Goal: Information Seeking & Learning: Find specific fact

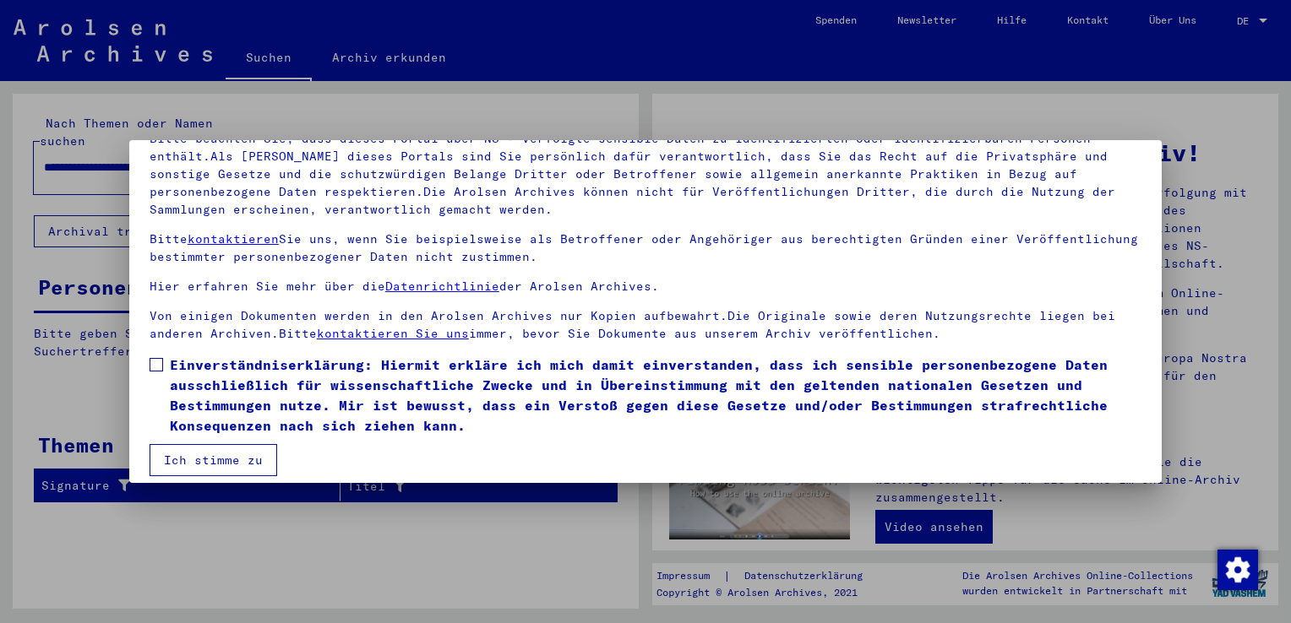
scroll to position [146, 0]
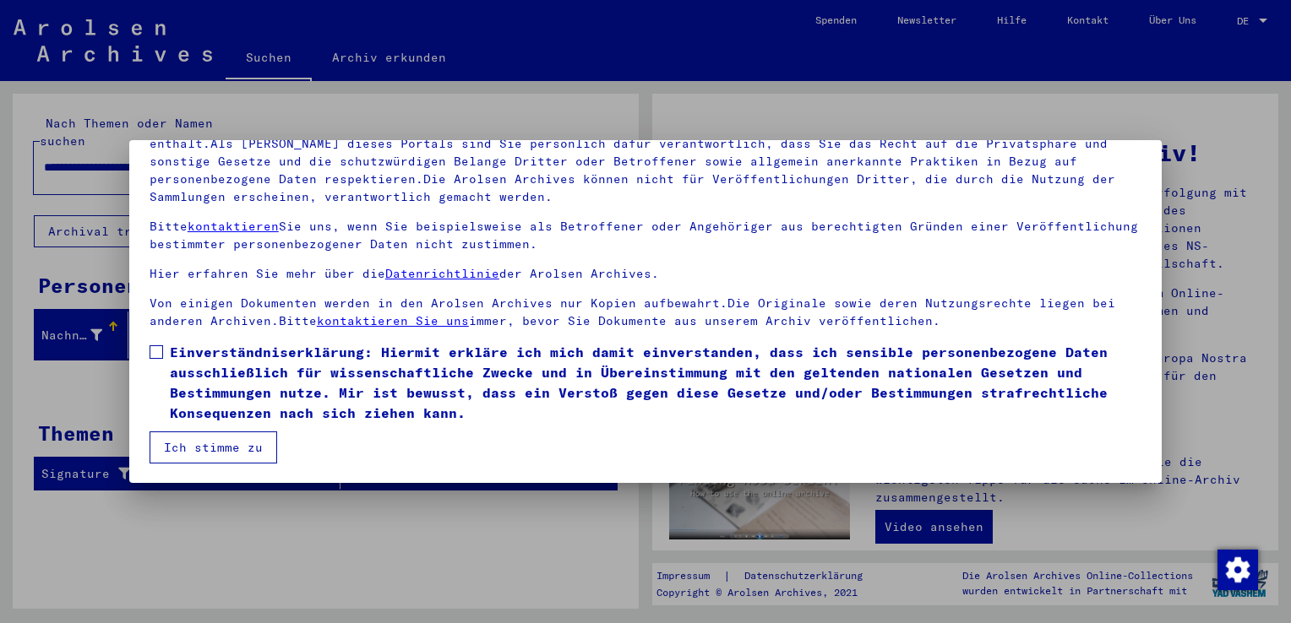
drag, startPoint x: 154, startPoint y: 346, endPoint x: 153, endPoint y: 355, distance: 8.5
click at [154, 346] on span at bounding box center [157, 352] width 14 height 14
click at [175, 454] on button "Ich stimme zu" at bounding box center [214, 448] width 128 height 32
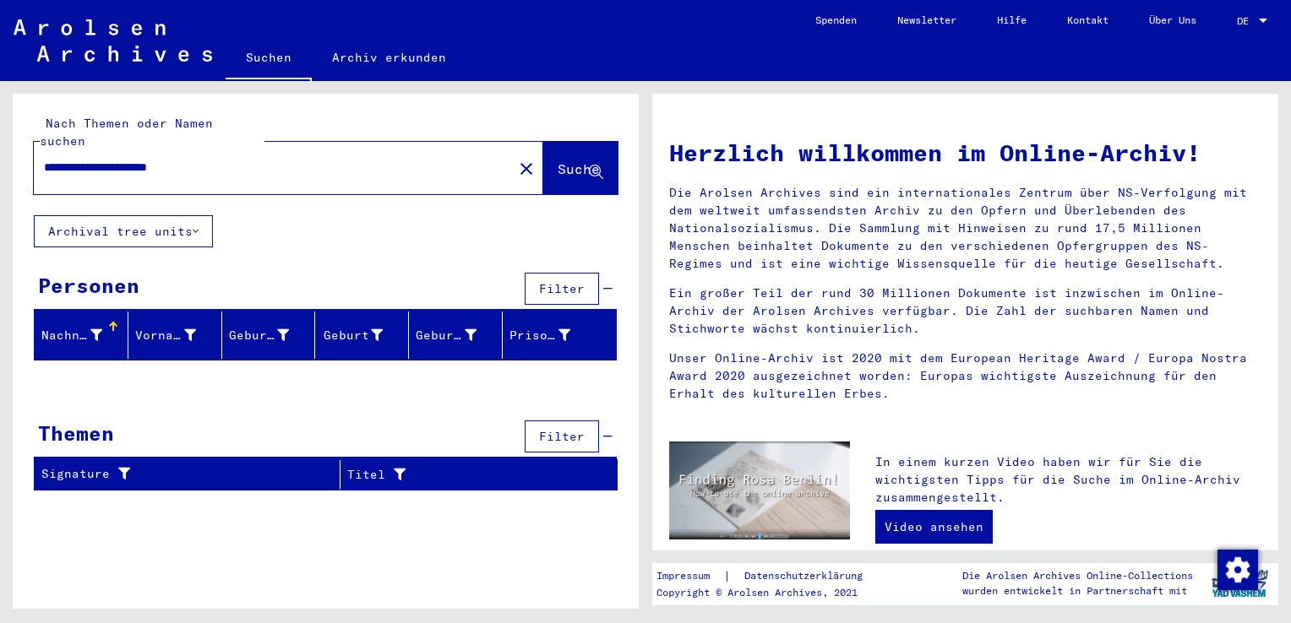
click at [567, 160] on span "Suche" at bounding box center [578, 168] width 42 height 17
click at [118, 159] on input "**********" at bounding box center [268, 168] width 449 height 18
click at [557, 160] on span "Suche" at bounding box center [578, 168] width 42 height 17
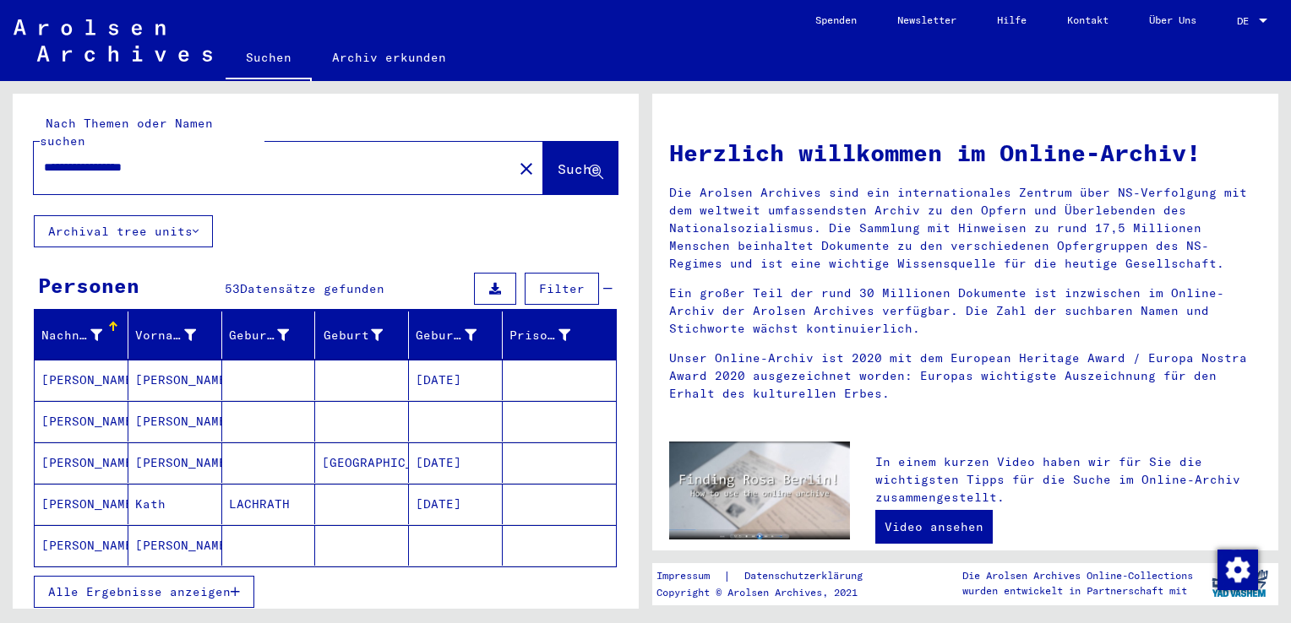
click at [110, 159] on input "**********" at bounding box center [268, 168] width 449 height 18
drag, startPoint x: 84, startPoint y: 150, endPoint x: 34, endPoint y: 149, distance: 50.7
click at [34, 149] on div "**********" at bounding box center [263, 168] width 459 height 38
click at [557, 160] on span "Suche" at bounding box center [578, 168] width 42 height 17
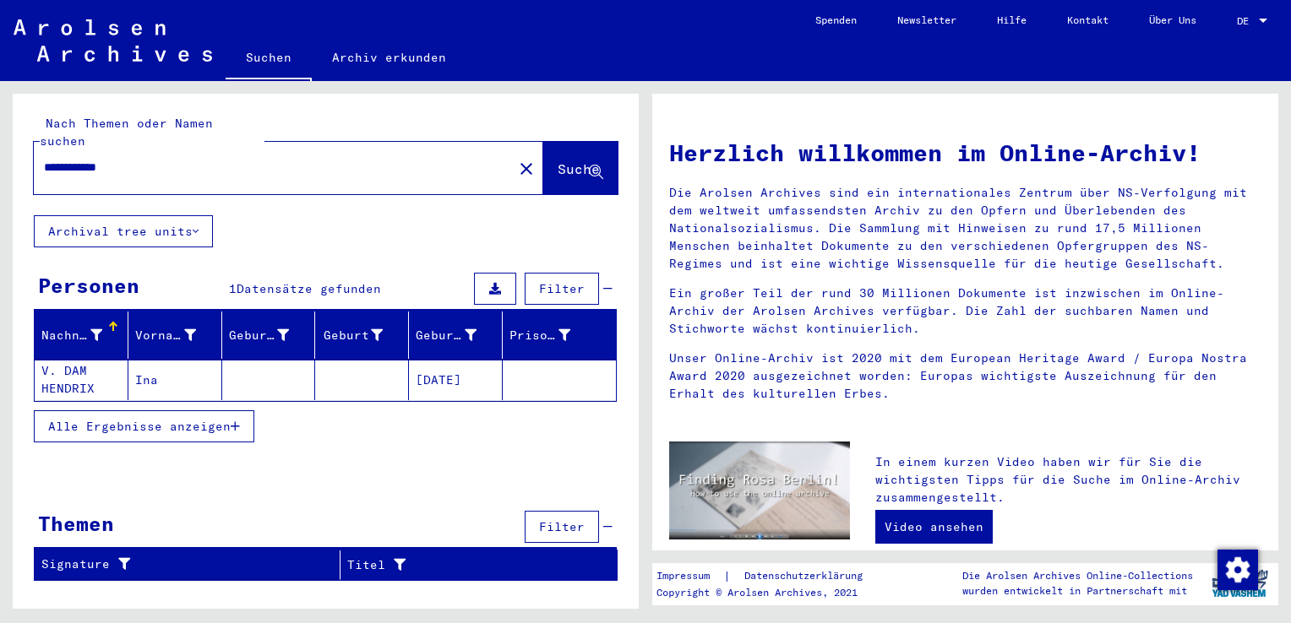
click at [465, 360] on mat-cell "[DATE]" at bounding box center [456, 380] width 94 height 41
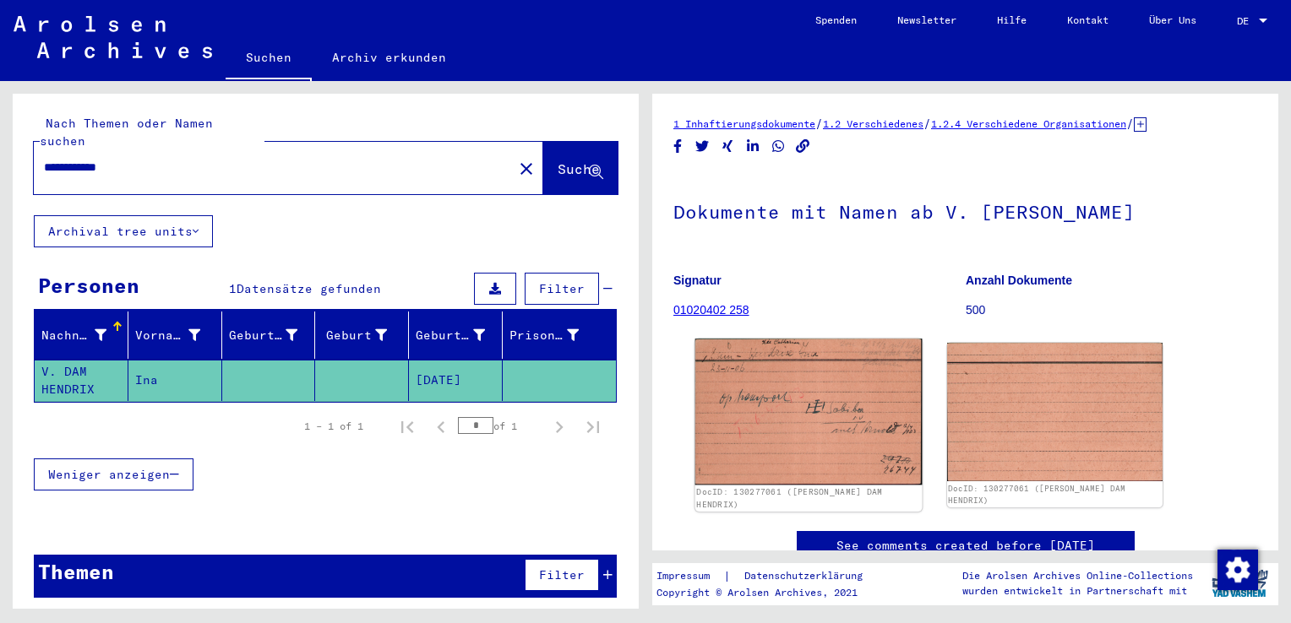
click at [823, 414] on img at bounding box center [808, 412] width 226 height 146
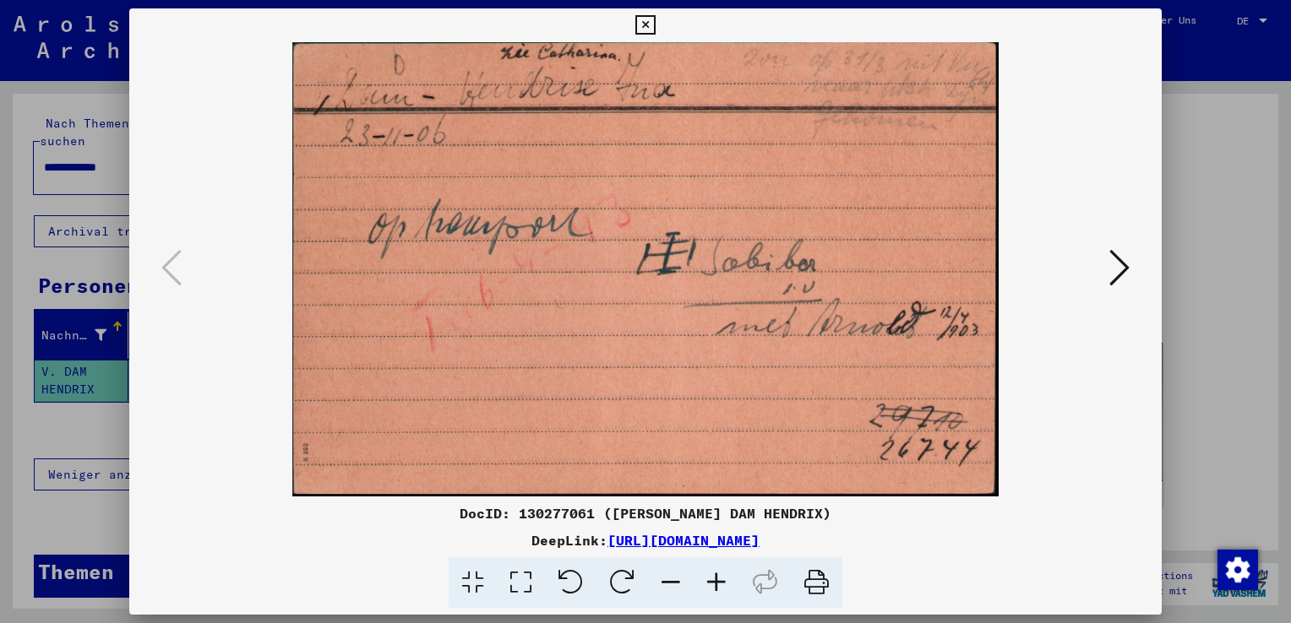
click at [648, 21] on icon at bounding box center [644, 25] width 19 height 20
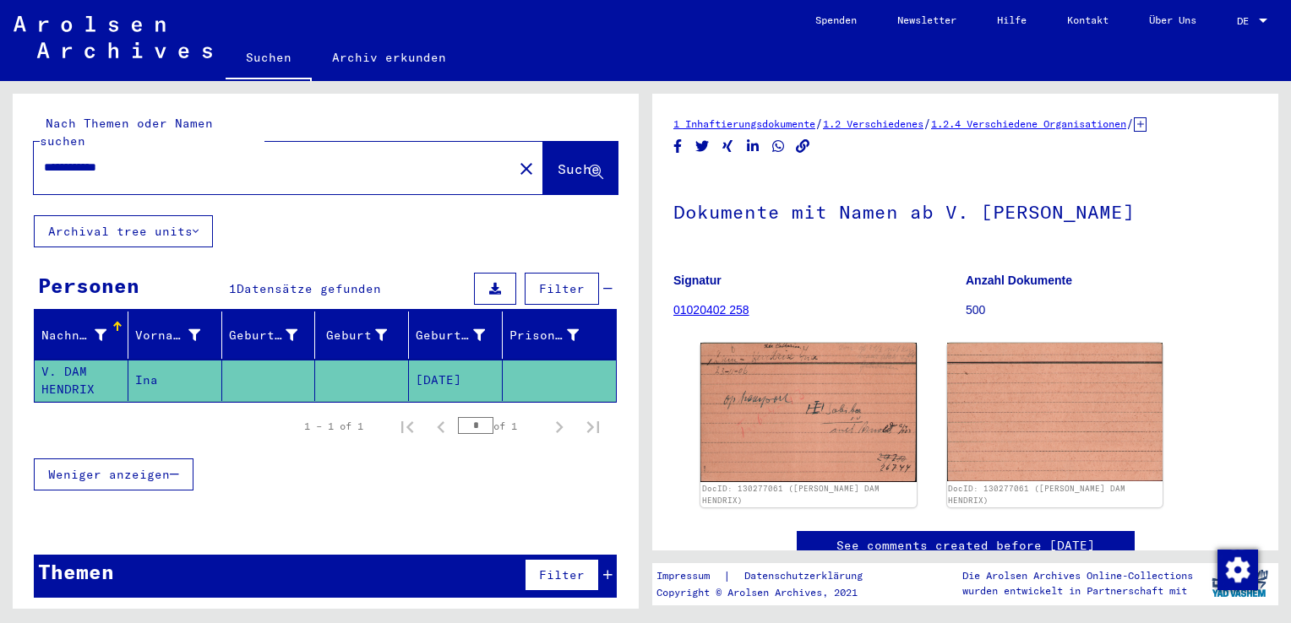
drag, startPoint x: 169, startPoint y: 148, endPoint x: 35, endPoint y: 159, distance: 133.9
click at [35, 159] on div "**********" at bounding box center [268, 168] width 469 height 38
paste input "**********"
click at [557, 160] on span "Suche" at bounding box center [578, 168] width 42 height 17
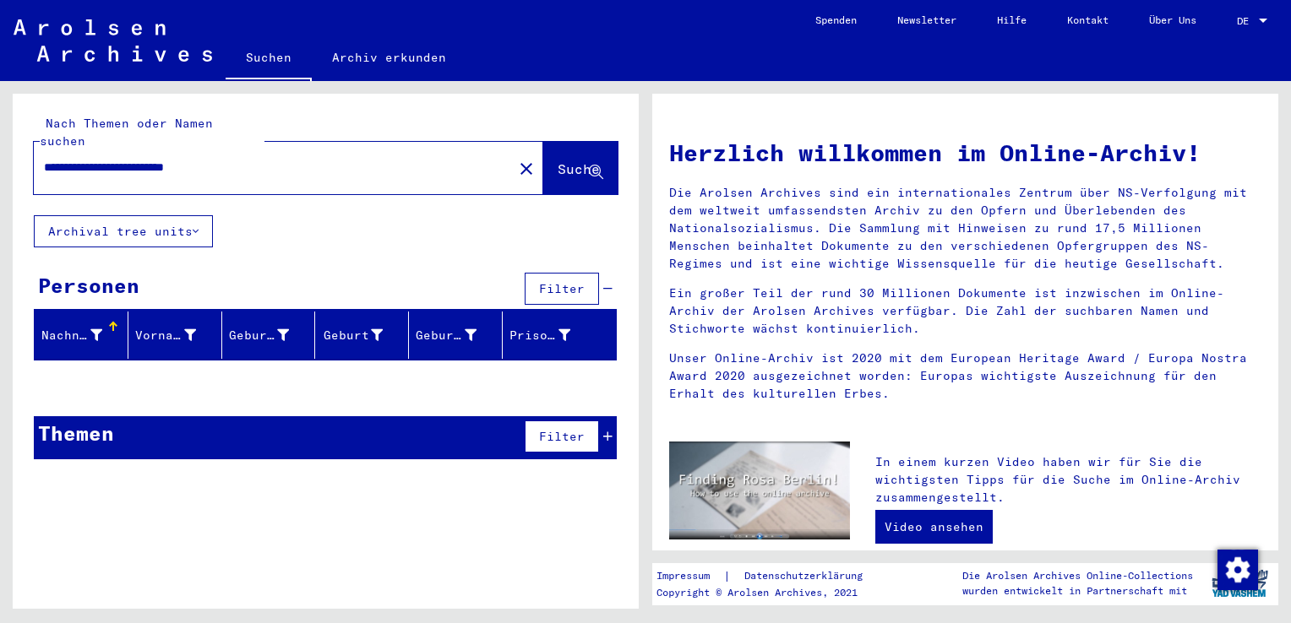
drag, startPoint x: 139, startPoint y: 144, endPoint x: 98, endPoint y: 144, distance: 41.4
click at [98, 159] on input "**********" at bounding box center [268, 168] width 449 height 18
click at [557, 160] on span "Suche" at bounding box center [578, 168] width 42 height 17
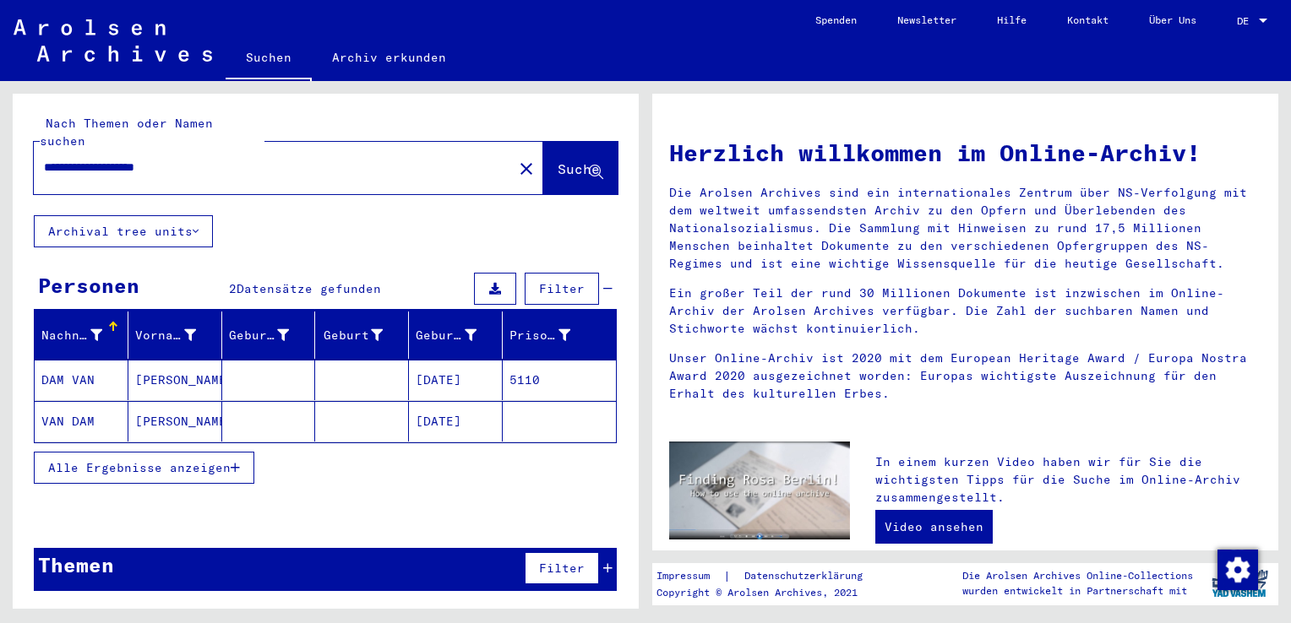
click at [455, 363] on mat-cell "[DATE]" at bounding box center [456, 380] width 94 height 41
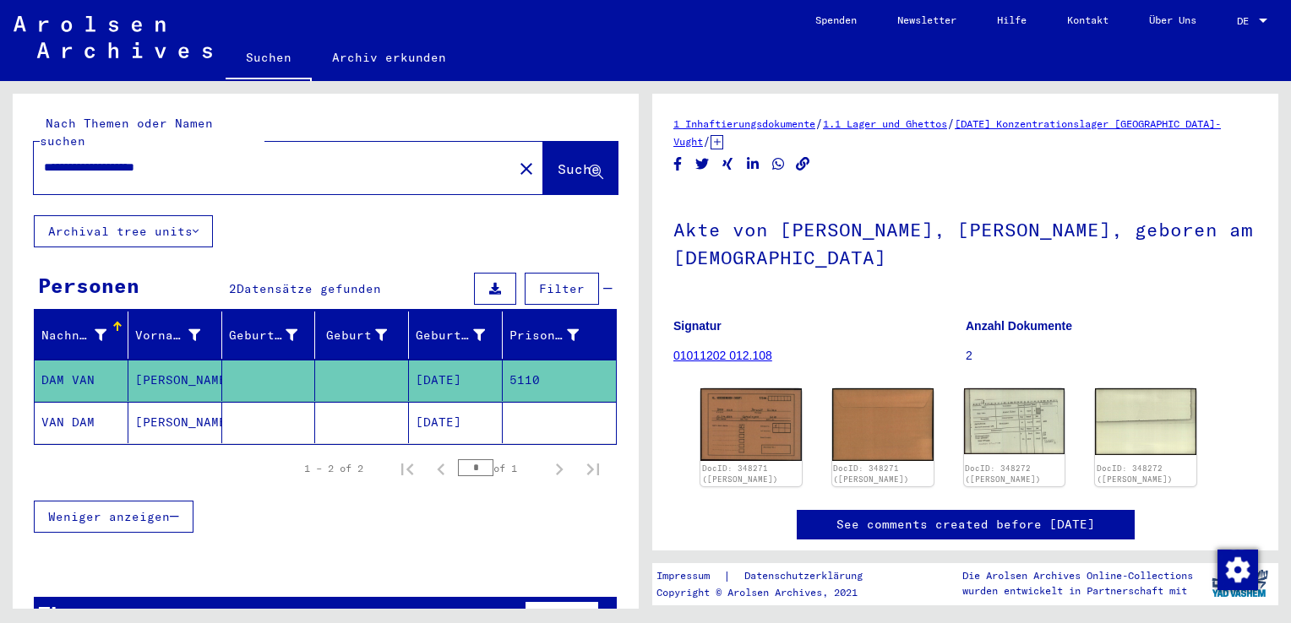
click at [459, 402] on mat-cell "[DATE]" at bounding box center [456, 422] width 94 height 41
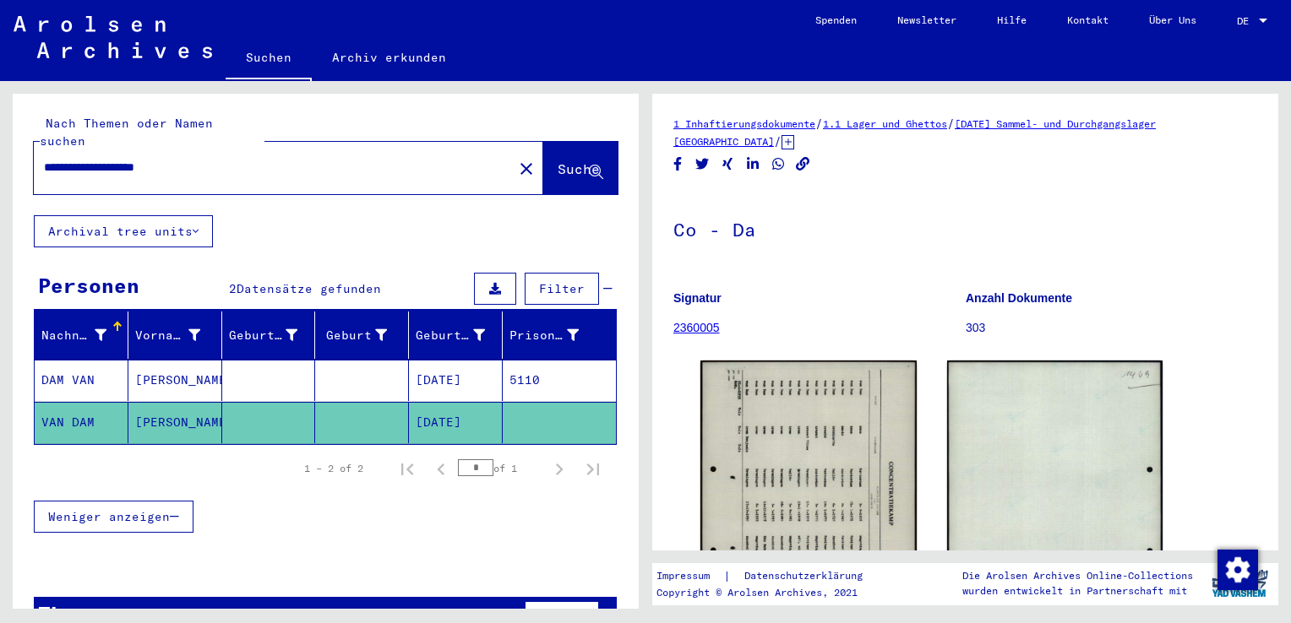
click at [443, 361] on mat-cell "[DATE]" at bounding box center [456, 380] width 94 height 41
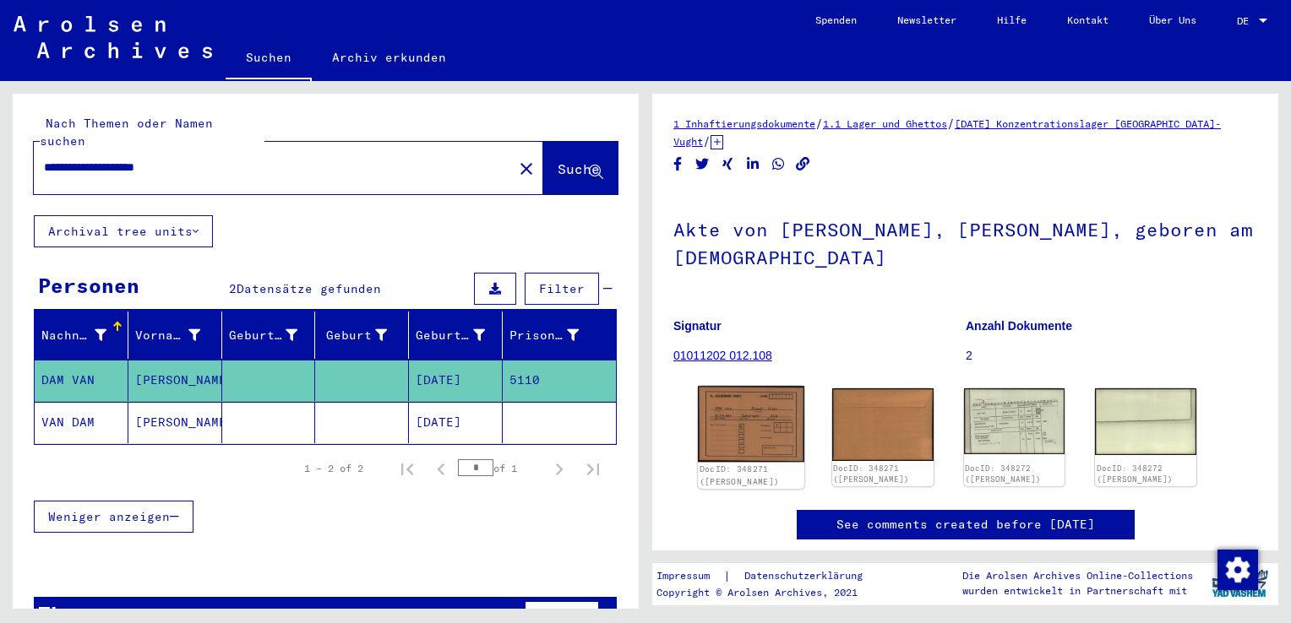
click at [750, 407] on img at bounding box center [751, 424] width 106 height 76
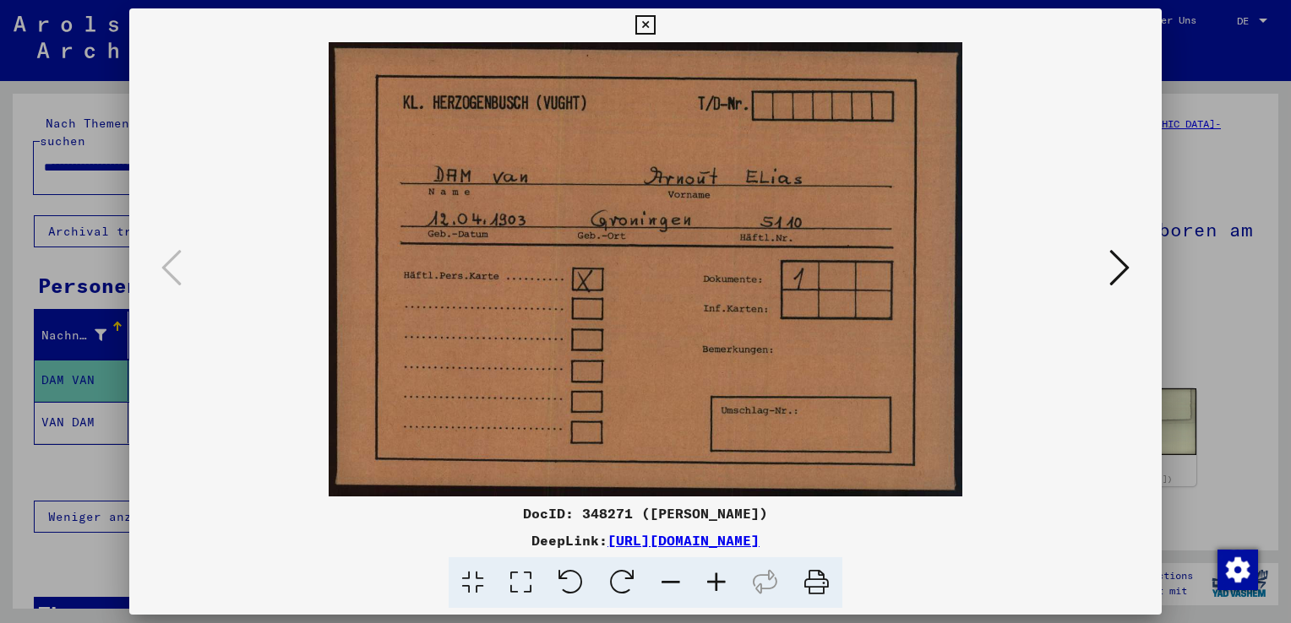
click at [1117, 267] on icon at bounding box center [1119, 267] width 20 height 41
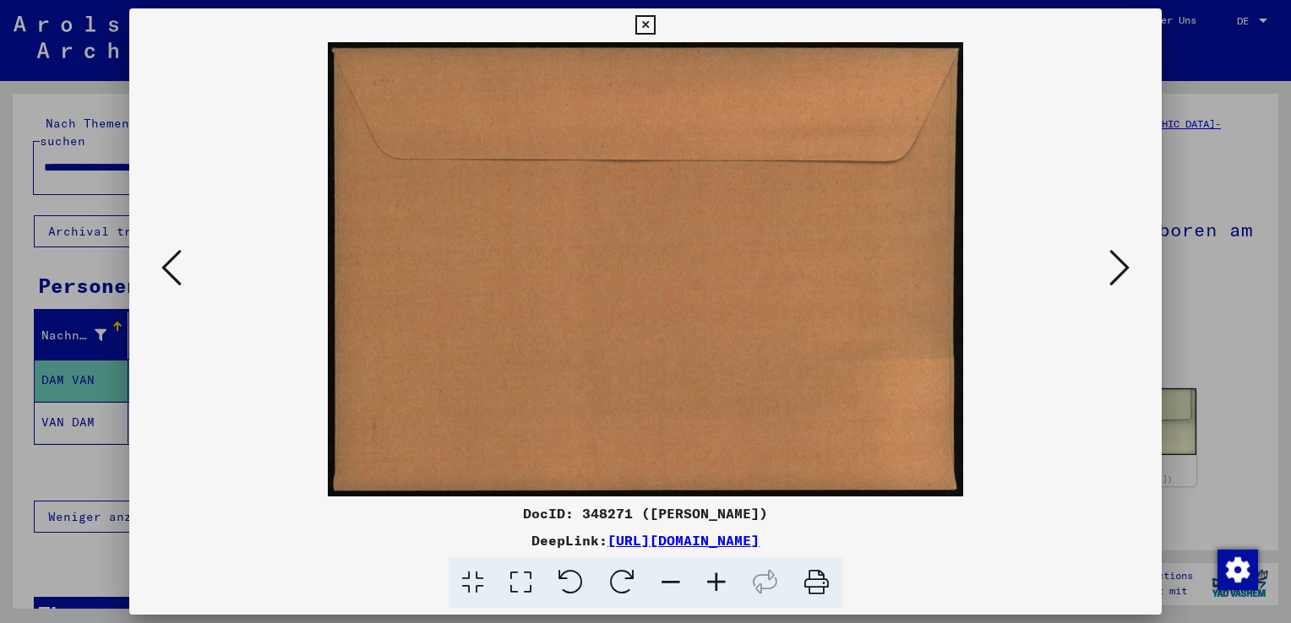
click at [1117, 267] on icon at bounding box center [1119, 267] width 20 height 41
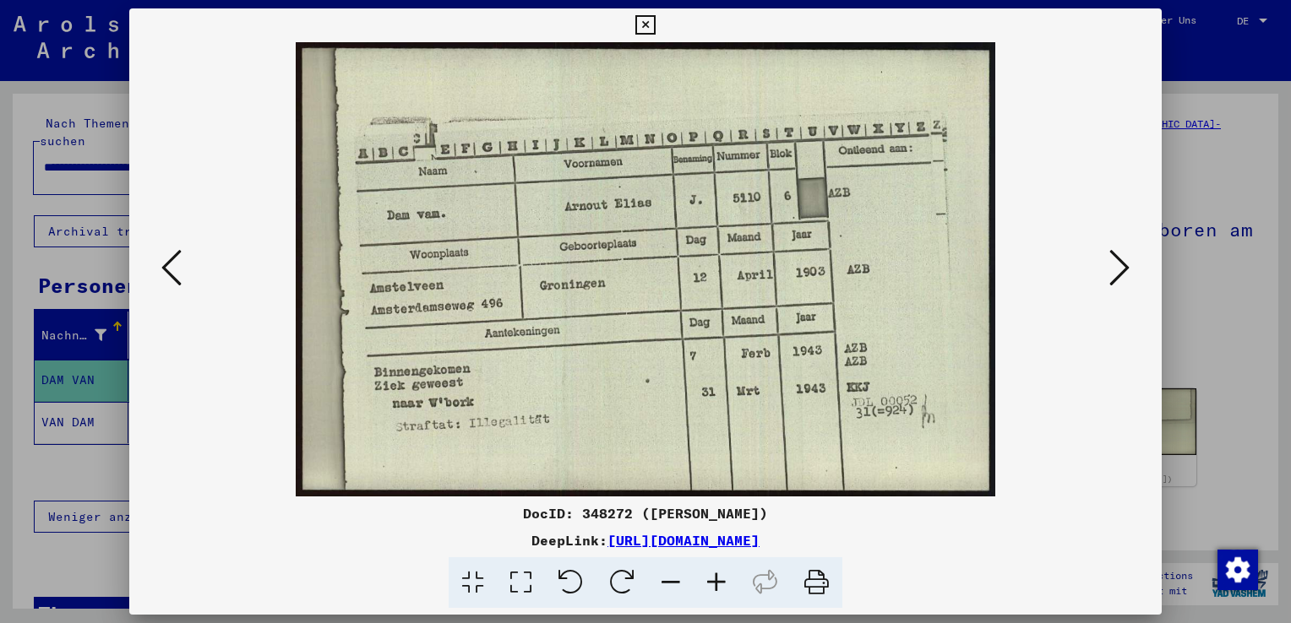
click at [1123, 273] on icon at bounding box center [1119, 267] width 20 height 41
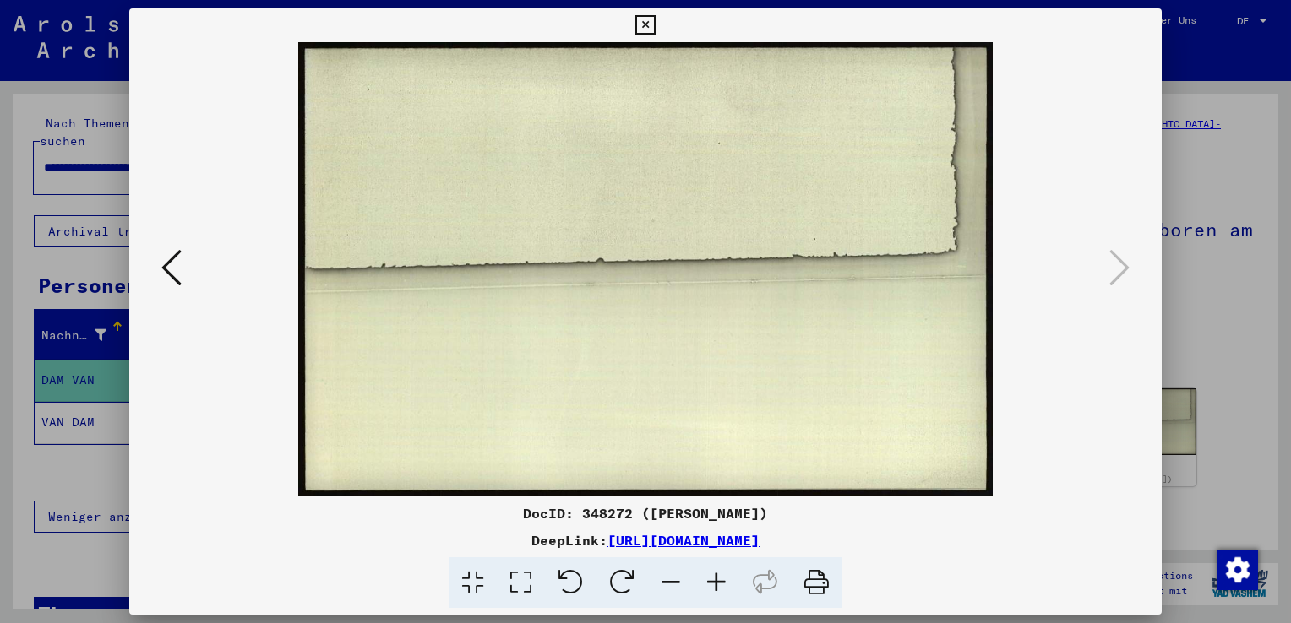
click at [640, 24] on icon at bounding box center [644, 25] width 19 height 20
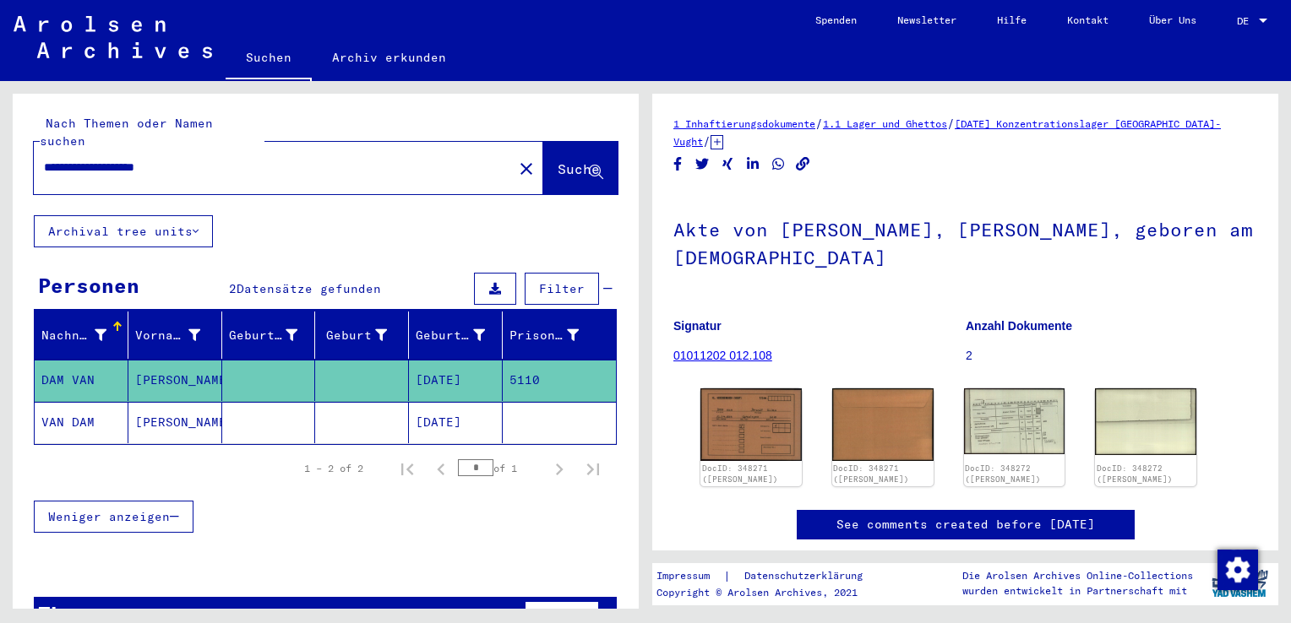
click at [98, 159] on input "**********" at bounding box center [273, 168] width 459 height 18
type input "**********"
click at [557, 160] on span "Suche" at bounding box center [578, 168] width 42 height 17
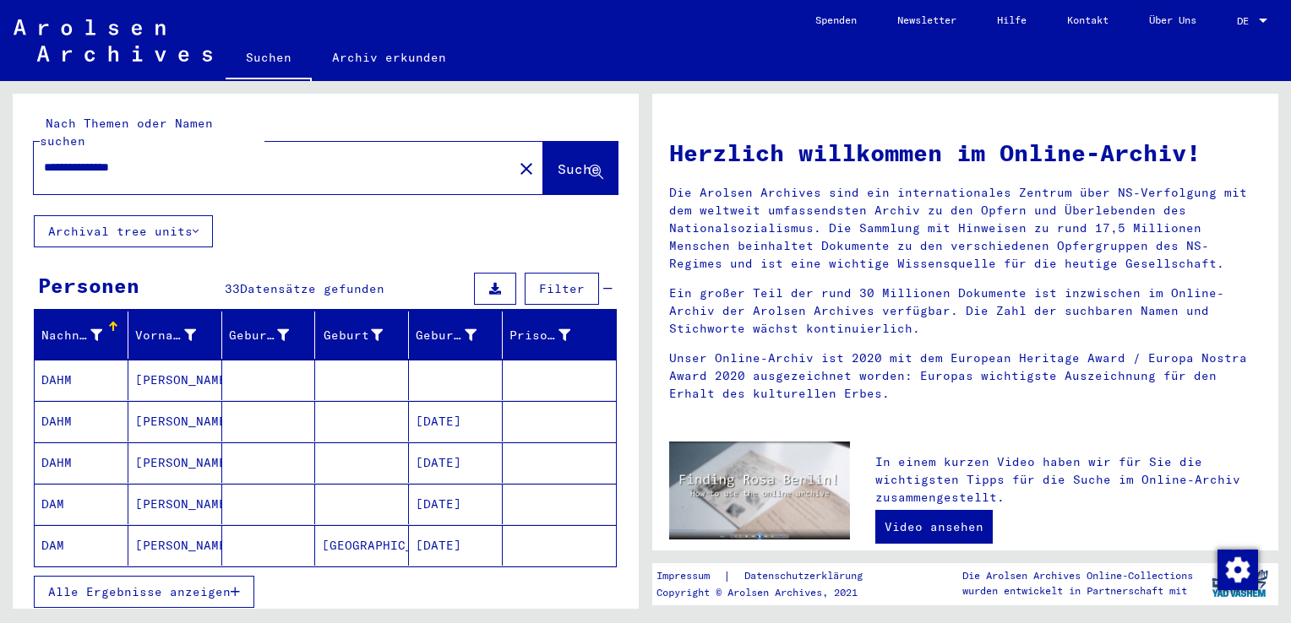
click at [236, 586] on icon "button" at bounding box center [235, 592] width 9 height 12
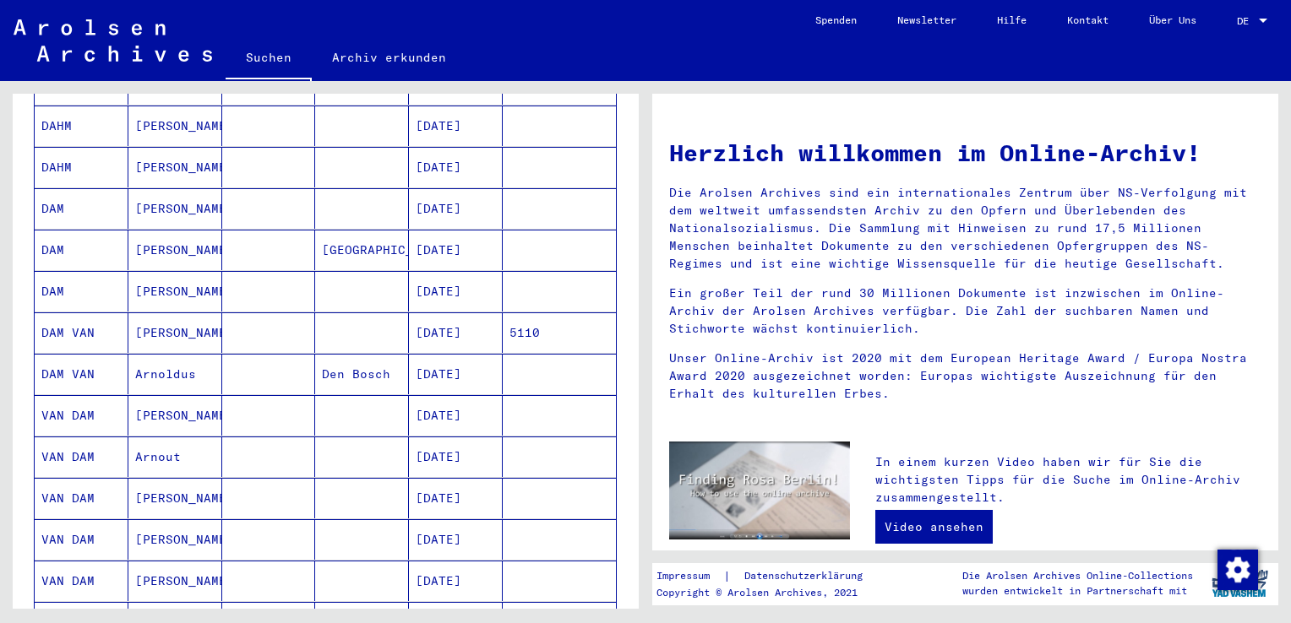
scroll to position [338, 0]
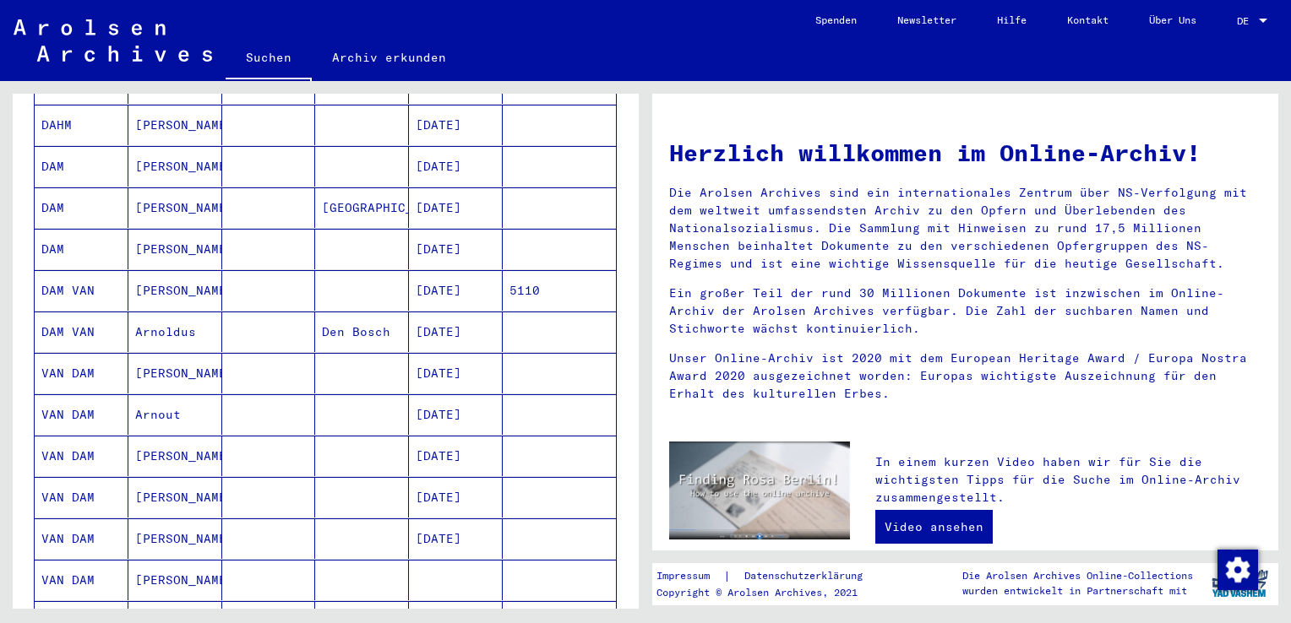
click at [424, 436] on mat-cell "[DATE]" at bounding box center [456, 456] width 94 height 41
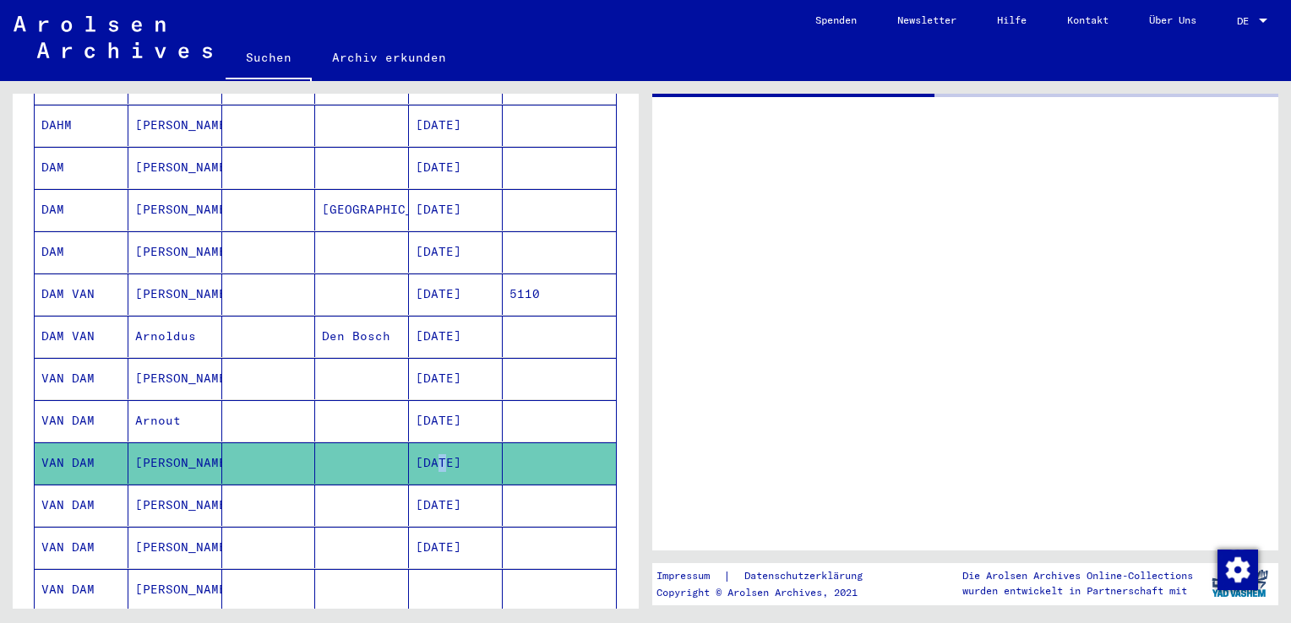
click at [424, 443] on mat-cell "[DATE]" at bounding box center [456, 463] width 94 height 41
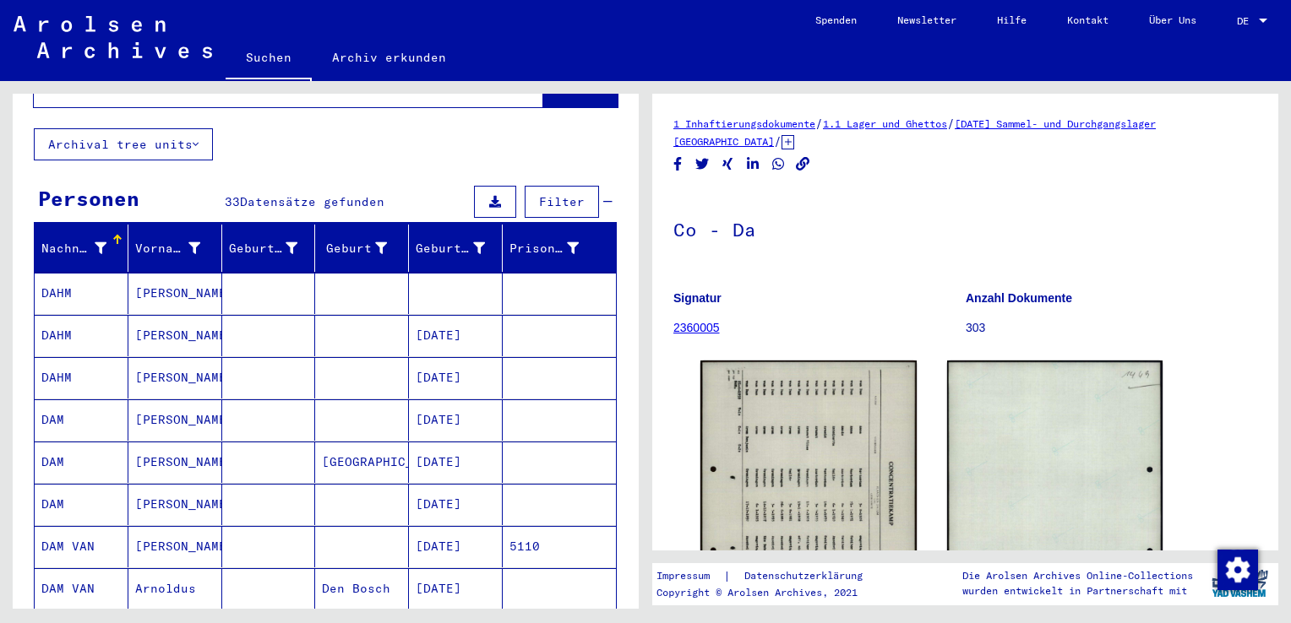
scroll to position [86, 0]
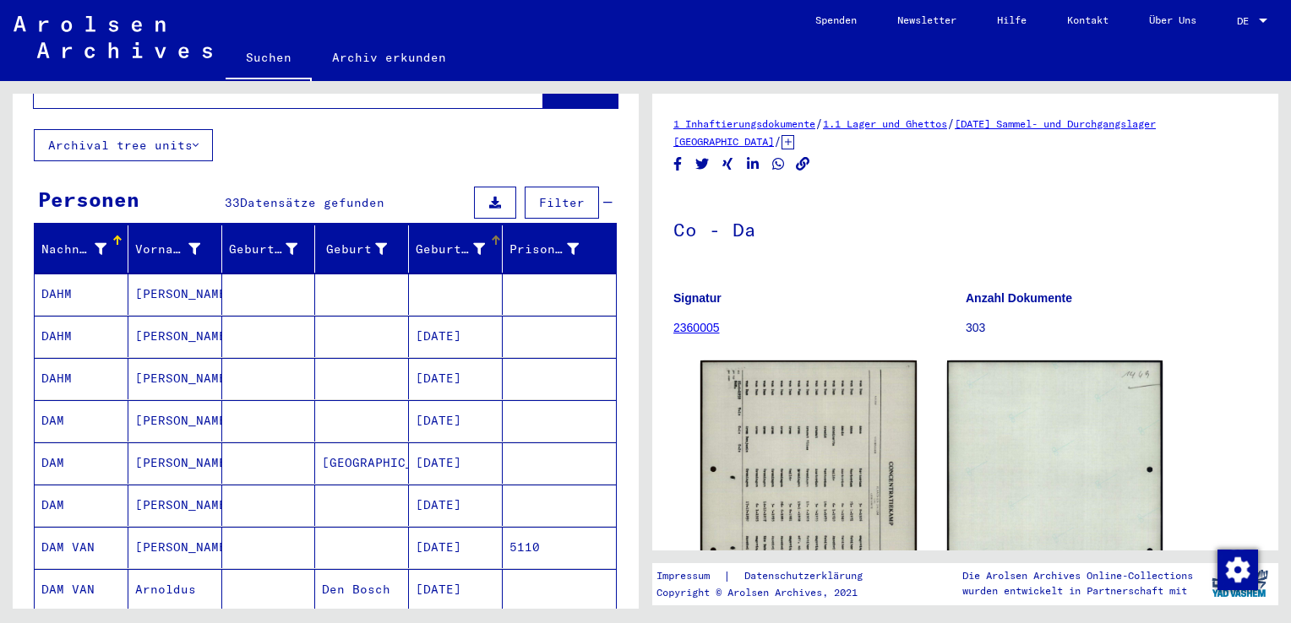
click at [495, 236] on div at bounding box center [497, 238] width 5 height 5
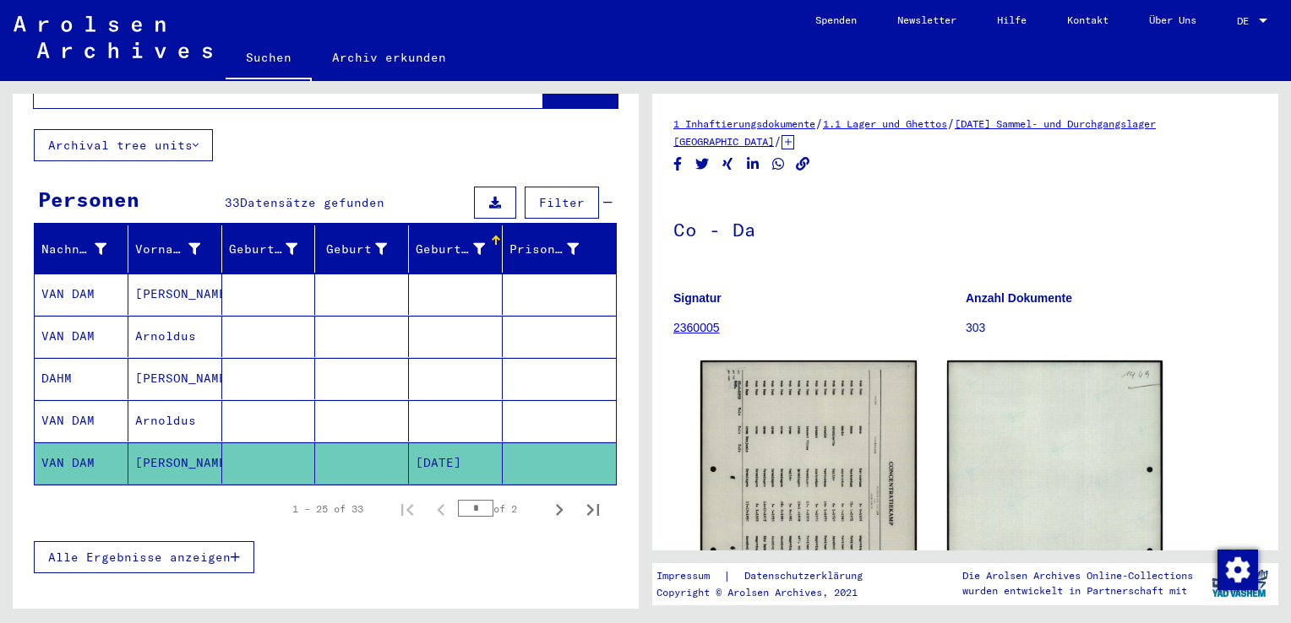
click at [235, 552] on icon "button" at bounding box center [235, 558] width 9 height 12
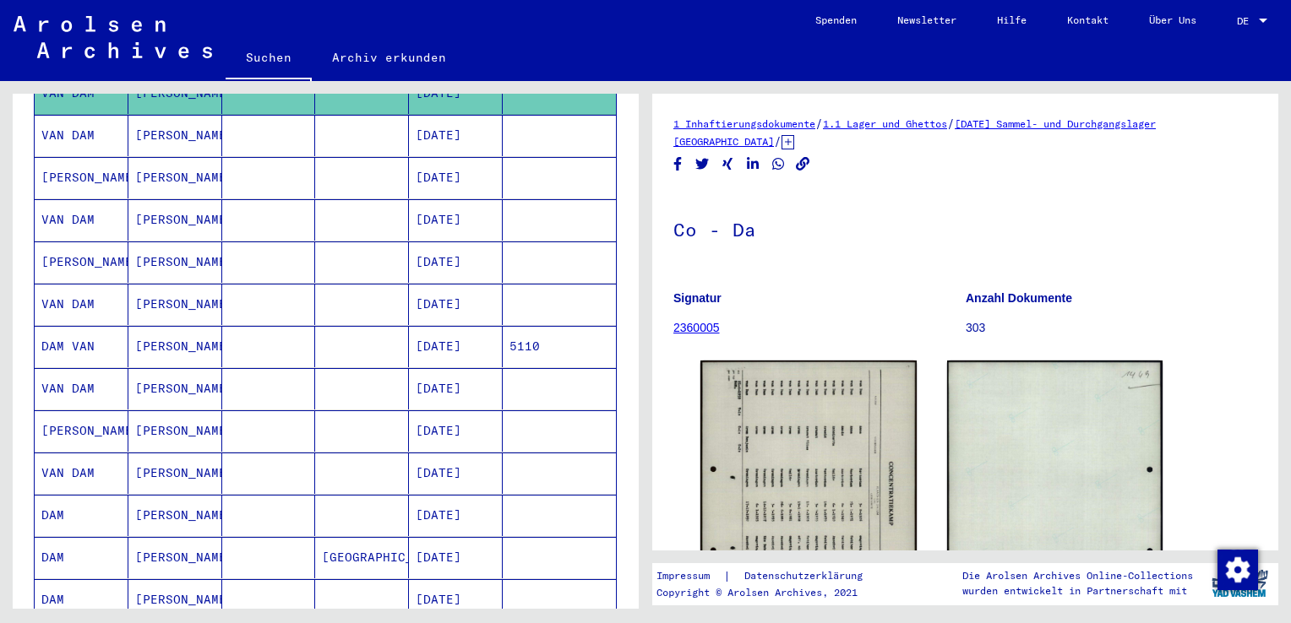
scroll to position [508, 0]
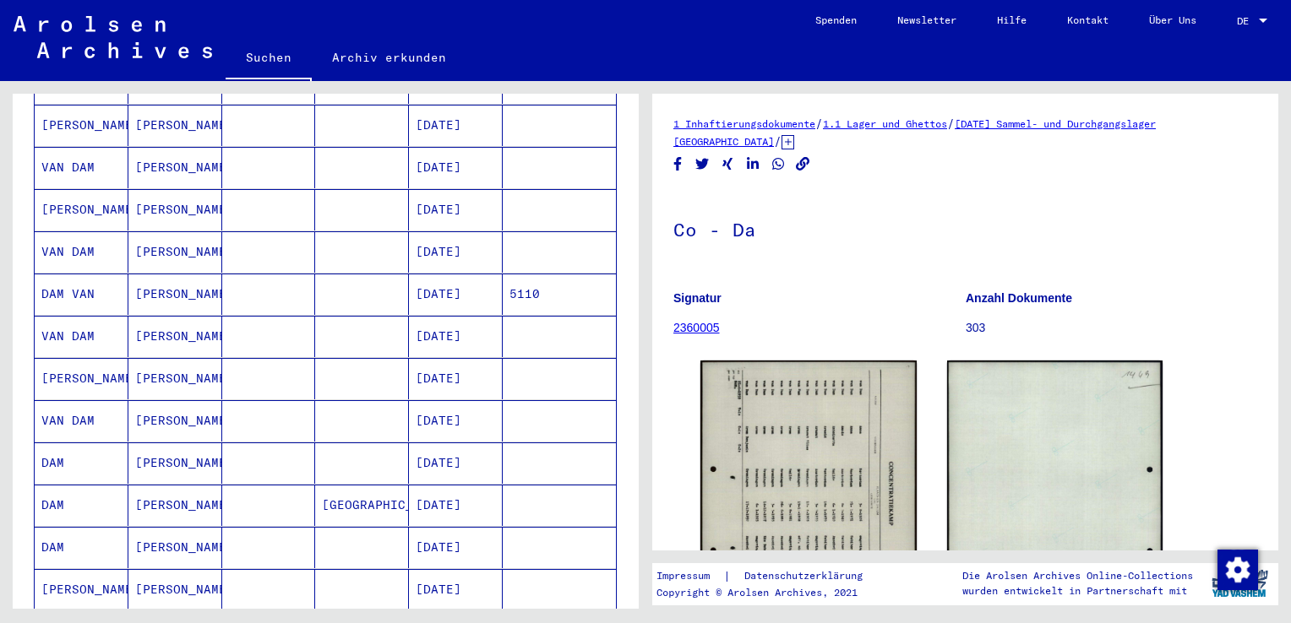
click at [430, 318] on mat-cell "[DATE]" at bounding box center [456, 336] width 94 height 41
click at [443, 274] on mat-cell "[DATE]" at bounding box center [456, 294] width 94 height 41
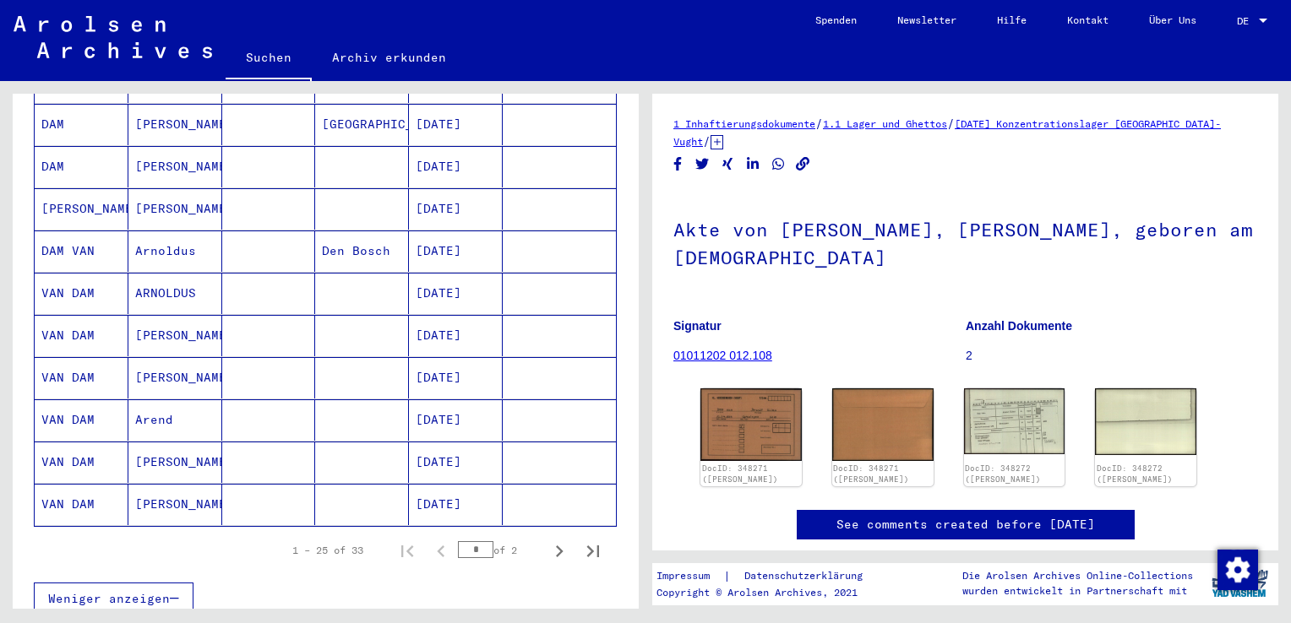
scroll to position [931, 0]
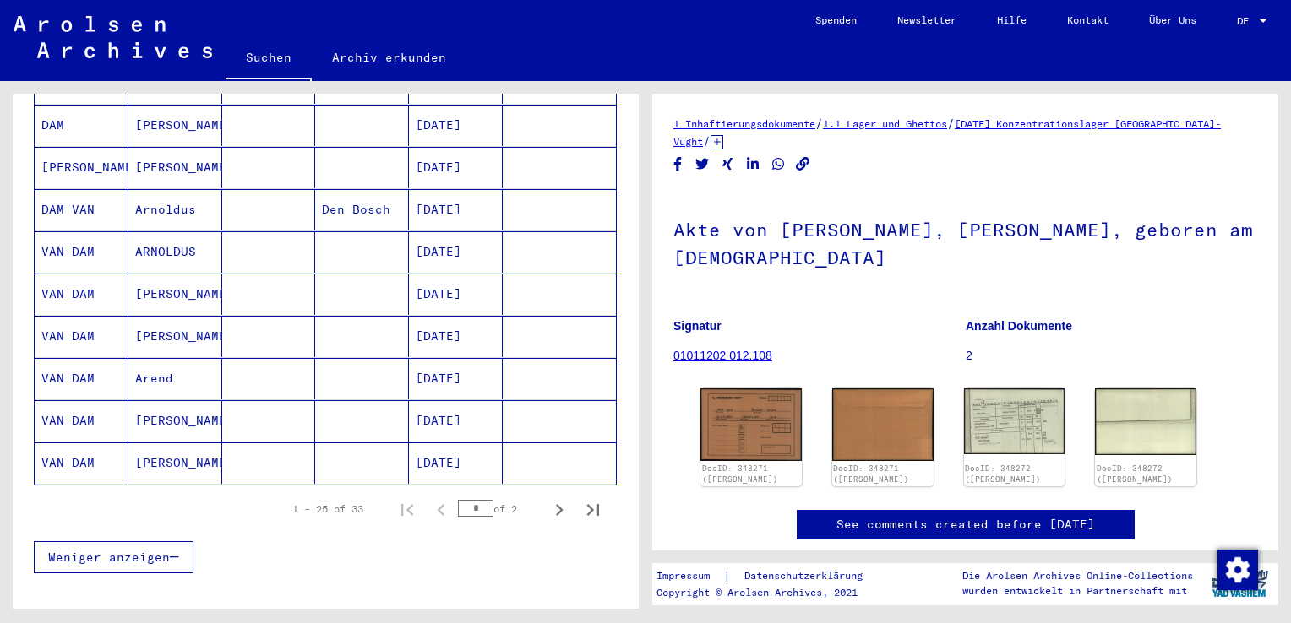
click at [507, 501] on div "* of 2" at bounding box center [500, 509] width 84 height 16
click at [547, 498] on icon "Next page" at bounding box center [559, 510] width 24 height 24
type input "*"
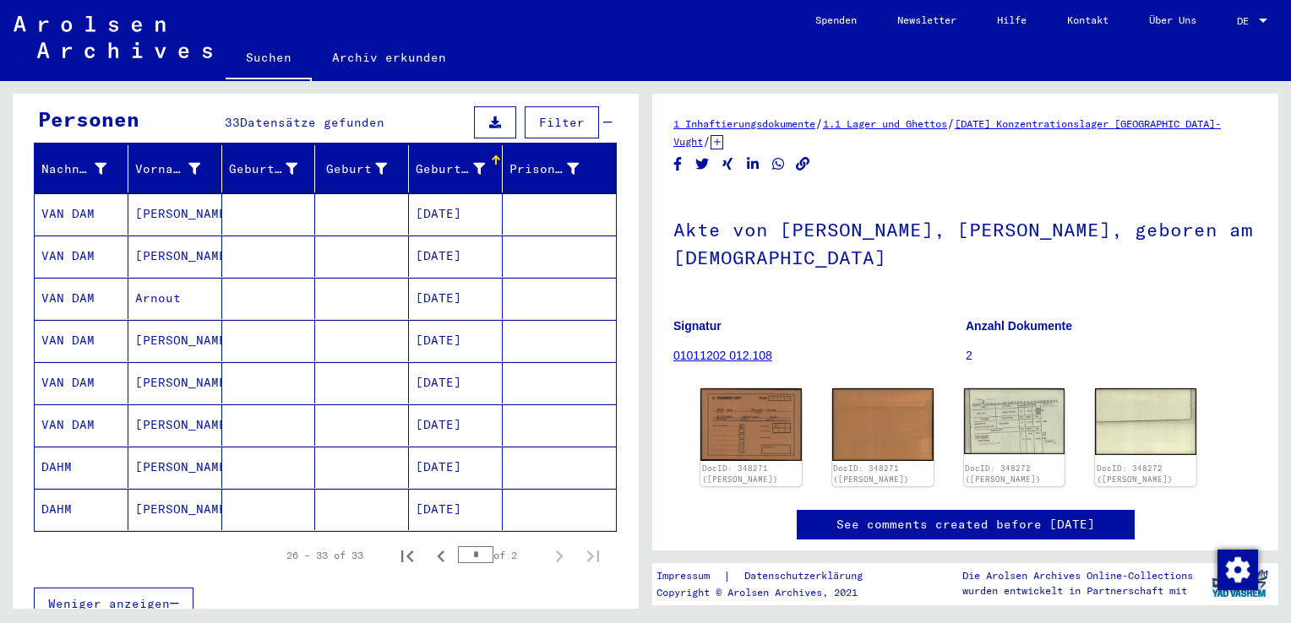
scroll to position [151, 0]
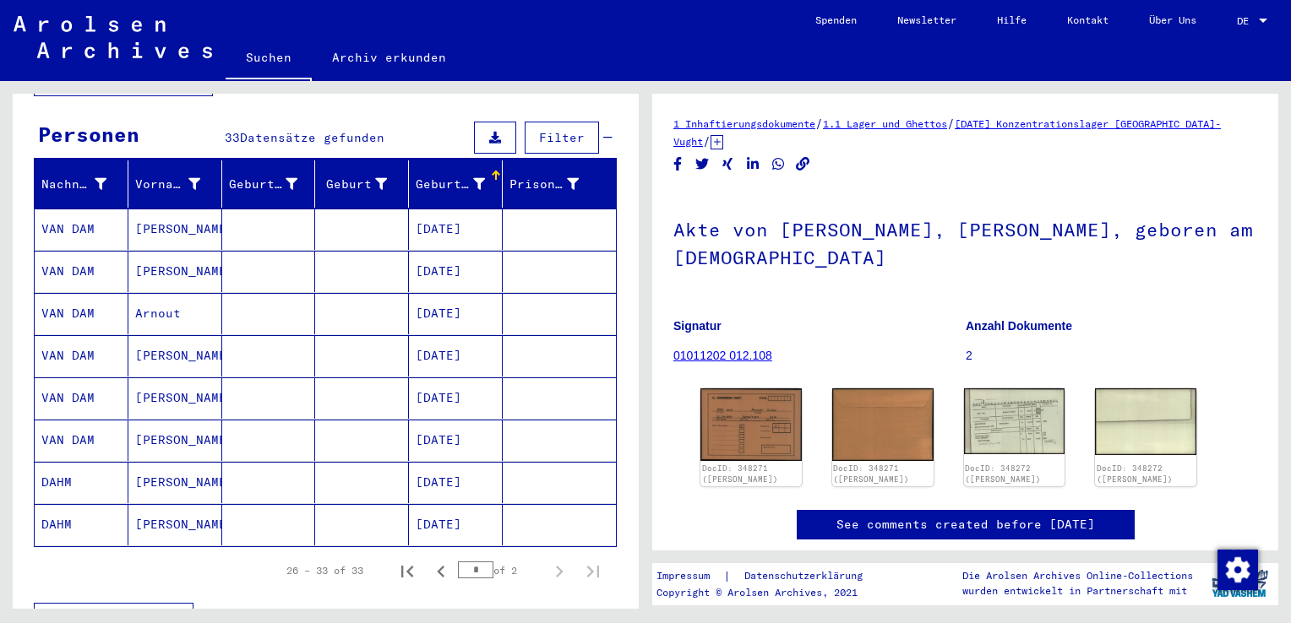
click at [450, 296] on mat-cell "[DATE]" at bounding box center [456, 313] width 94 height 41
